Goal: Task Accomplishment & Management: Use online tool/utility

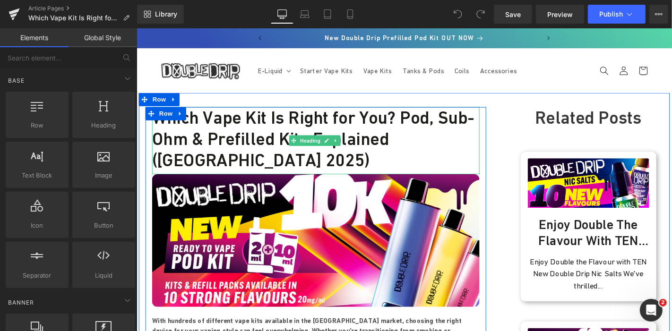
click at [297, 119] on h1 "Which Vape Kit Is Right for You? Pod, Sub-Ohm & Prefilled Kits Explained (UK 20…" at bounding box center [327, 146] width 349 height 68
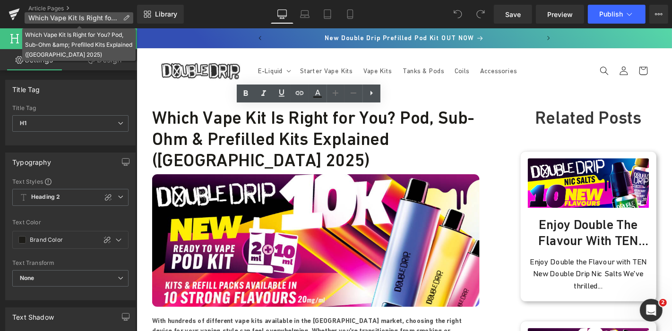
click at [128, 18] on icon at bounding box center [126, 18] width 7 height 7
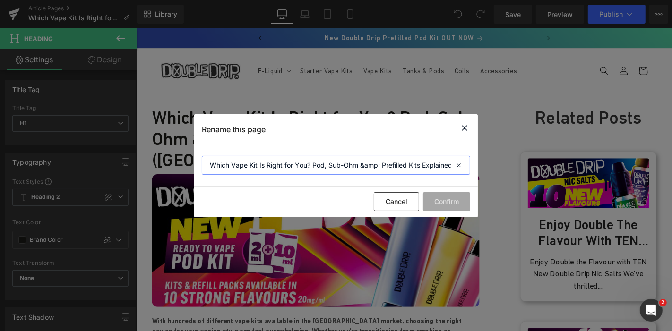
click at [378, 164] on input "Which Vape Kit Is Right for You? Pod, Sub-Ohm &amp; Prefilled Kits Explained (U…" at bounding box center [336, 165] width 268 height 19
click at [378, 164] on input "Which Vape Kit Is Right for You? Pod, Sub-Ohm & Prefilled Kits Explained (UK 20…" at bounding box center [336, 165] width 268 height 19
type input "Which Vape Kit Is Right for You? Pod, Sub-Ohm & Prefilled Kits Explained (UK 20…"
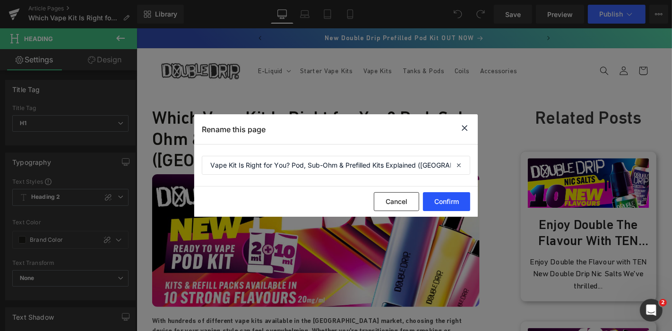
scroll to position [0, 0]
click at [440, 204] on button "Confirm" at bounding box center [446, 201] width 47 height 19
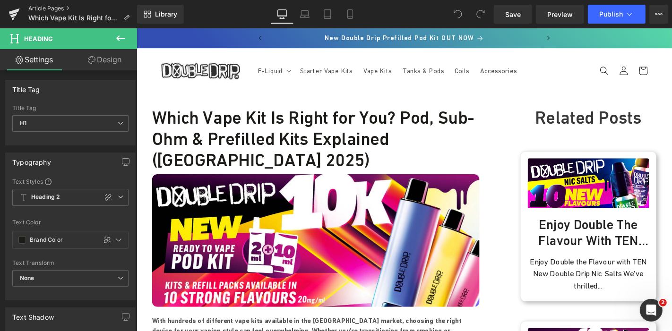
click at [47, 5] on link "Article Pages" at bounding box center [82, 9] width 109 height 8
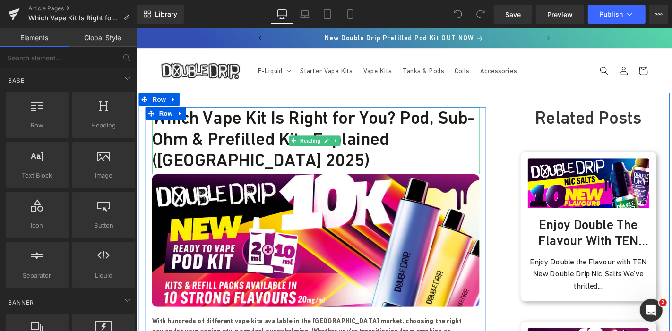
click at [423, 130] on h1 "Which Vape Kit Is Right for You? Pod, Sub-Ohm & Prefilled Kits Explained (UK 20…" at bounding box center [327, 146] width 349 height 68
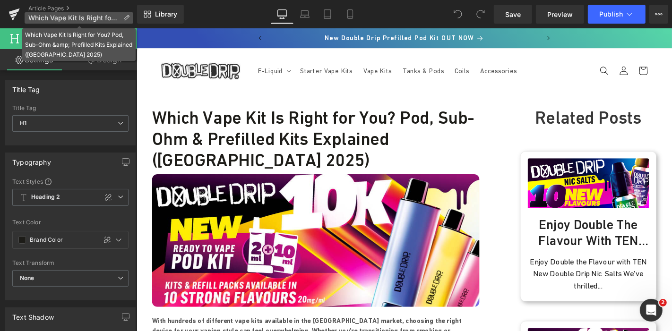
click at [125, 14] on p "Which Vape Kit Is Right for You? Pod, Sub-Ohm &amp; Prefilled Kits Explained (U…" at bounding box center [79, 17] width 109 height 11
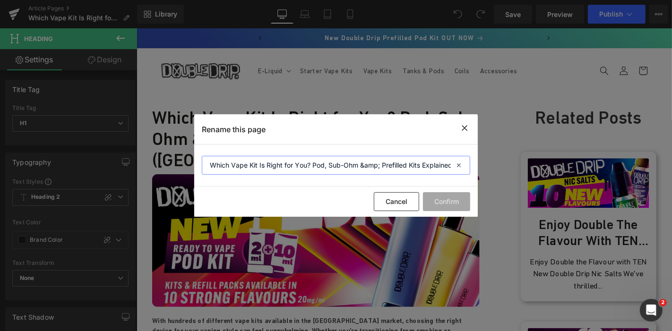
click at [380, 168] on input "Which Vape Kit Is Right for You? Pod, Sub-Ohm &amp; Prefilled Kits Explained (U…" at bounding box center [336, 165] width 268 height 19
type input "Which Vape Kit Is Right for You? Pod, Sub-Ohm and Prefilled Kits Explained (UK …"
click at [450, 202] on button "Confirm" at bounding box center [446, 201] width 47 height 19
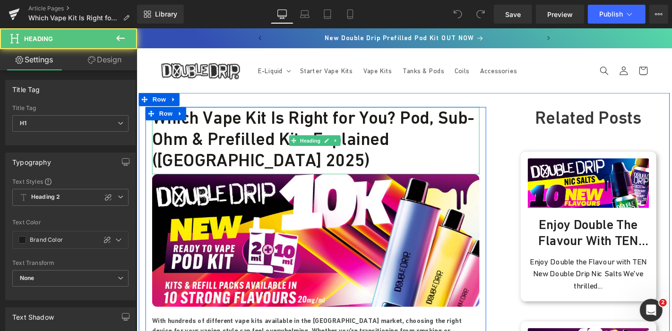
click at [203, 146] on h1 "Which Vape Kit Is Right for You? Pod, Sub-Ohm & Prefilled Kits Explained (UK 20…" at bounding box center [327, 146] width 349 height 68
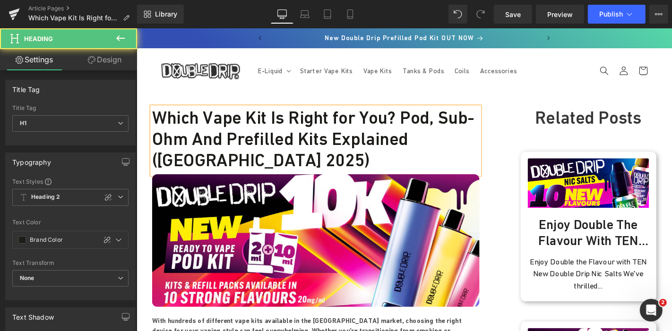
click at [430, 170] on h1 "Which Vape Kit Is Right for You? Pod, Sub-Ohm And Prefilled Kits Explained (UK …" at bounding box center [327, 146] width 349 height 68
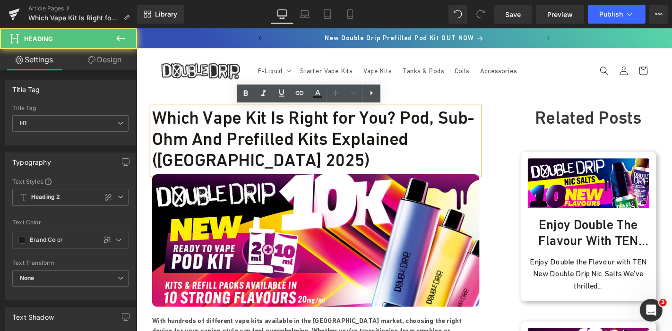
click at [468, 141] on h1 "Which Vape Kit Is Right for You? Pod, Sub-Ohm And Prefilled Kits Explained (UK …" at bounding box center [327, 146] width 349 height 68
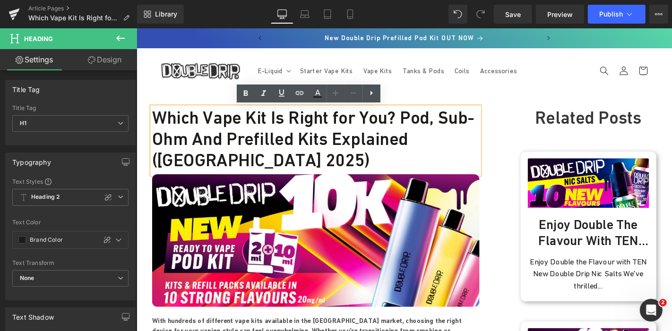
click at [450, 119] on h1 "Which Vape Kit Is Right for You? Pod, Sub-Ohm And Prefilled Kits Explained (UK …" at bounding box center [327, 146] width 349 height 68
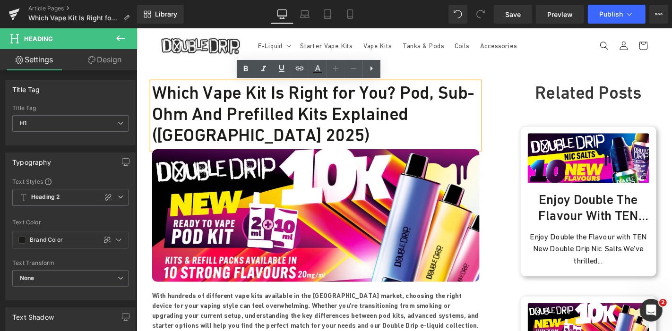
scroll to position [26, 0]
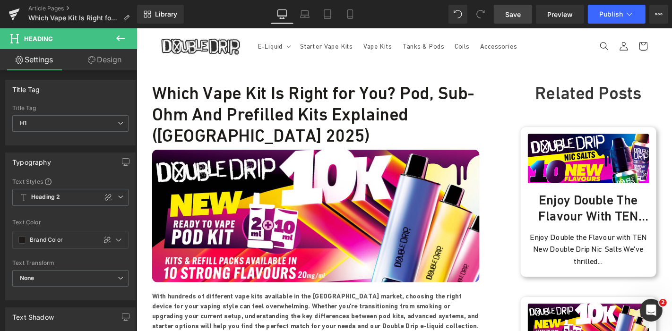
click at [502, 5] on link "Save" at bounding box center [513, 14] width 38 height 19
click at [54, 6] on link "Article Pages" at bounding box center [82, 9] width 109 height 8
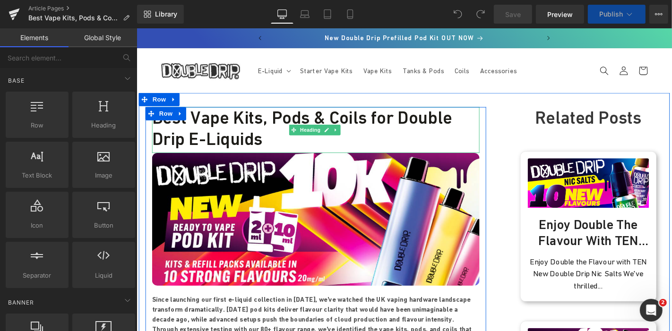
click at [297, 123] on h1 "Best Vape Kits, Pods & Coils for Double Drip E-Liquids" at bounding box center [327, 134] width 349 height 45
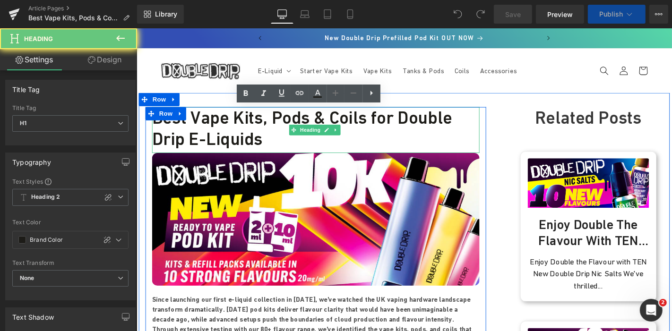
click at [297, 123] on h1 "Best Vape Kits, Pods & Coils for Double Drip E-Liquids" at bounding box center [327, 134] width 349 height 45
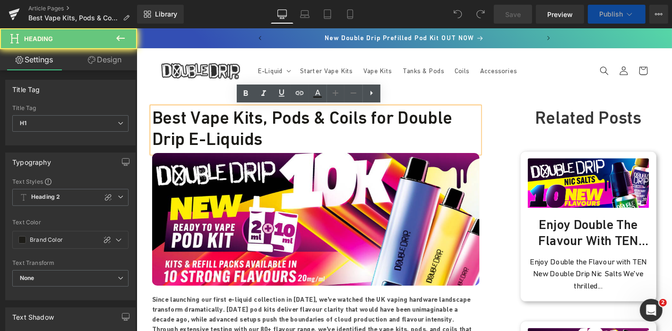
click at [297, 123] on h1 "Best Vape Kits, Pods & Coils for Double Drip E-Liquids" at bounding box center [327, 134] width 349 height 45
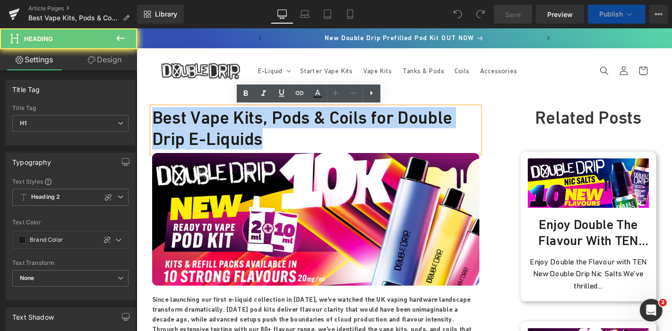
click at [297, 123] on h1 "Best Vape Kits, Pods & Coils for Double Drip E-Liquids" at bounding box center [327, 134] width 349 height 45
